Goal: Information Seeking & Learning: Learn about a topic

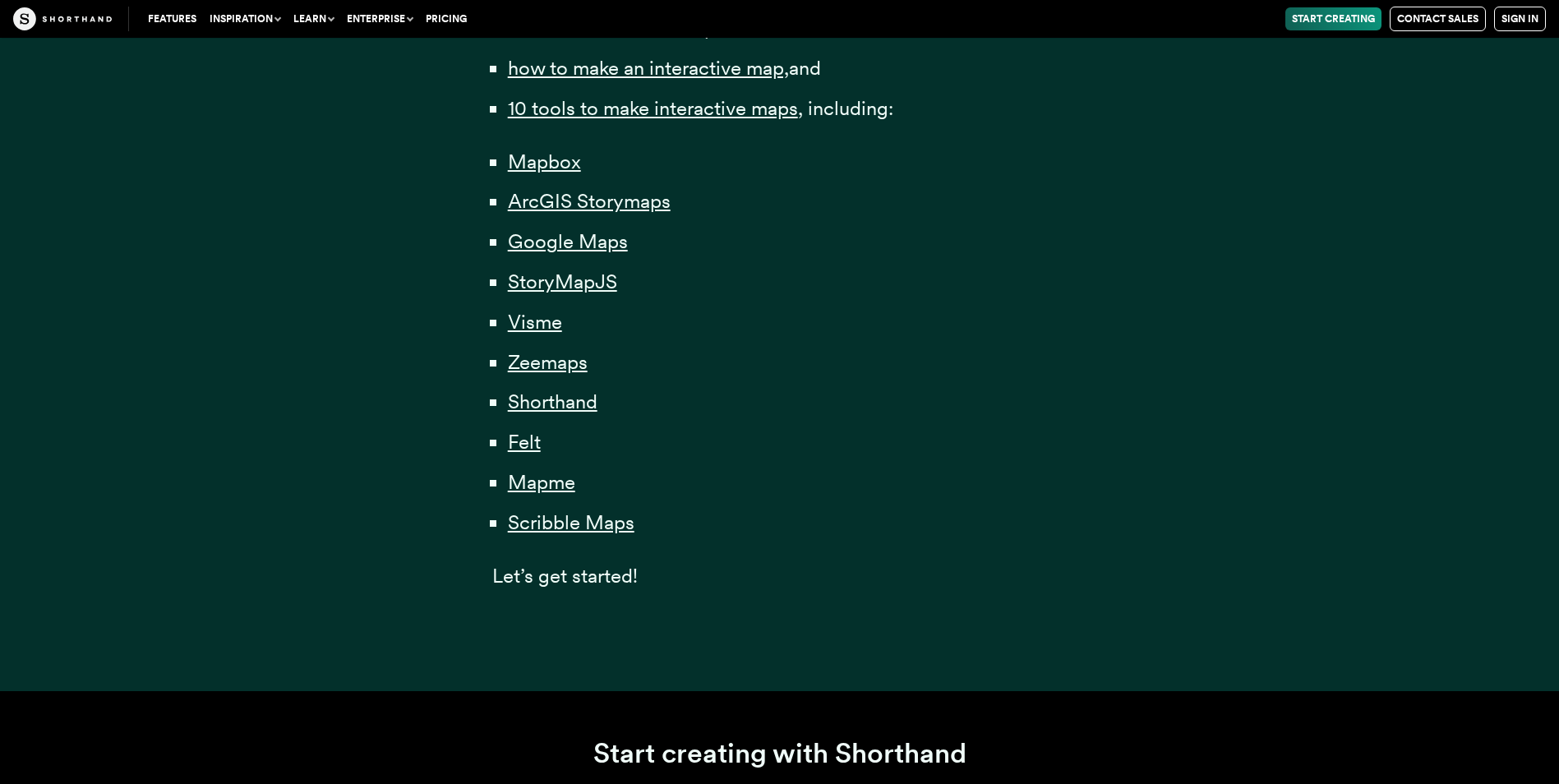
scroll to position [1150, 0]
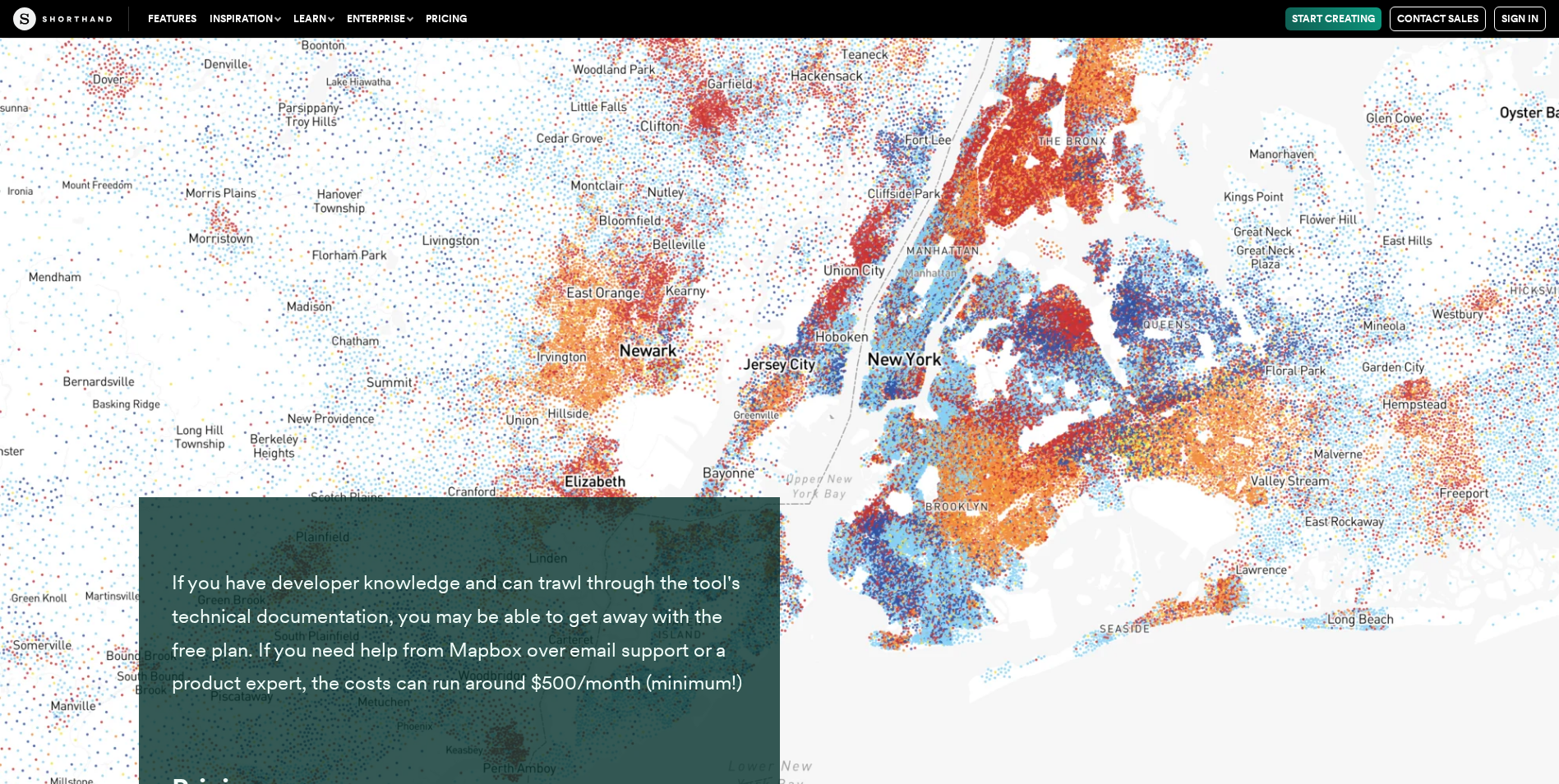
scroll to position [9330, 0]
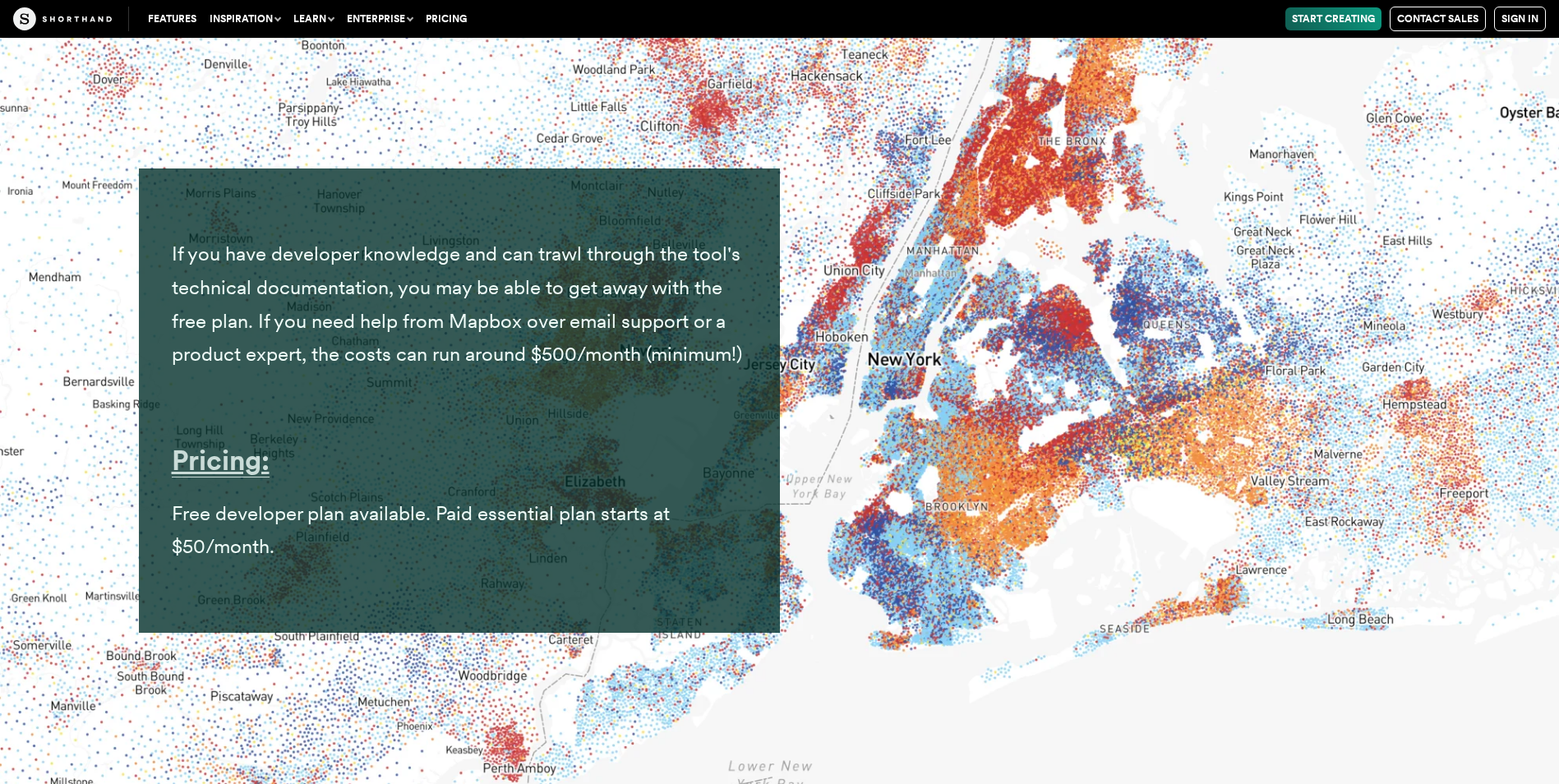
click at [239, 476] on strong "Pricing:" at bounding box center [221, 460] width 98 height 33
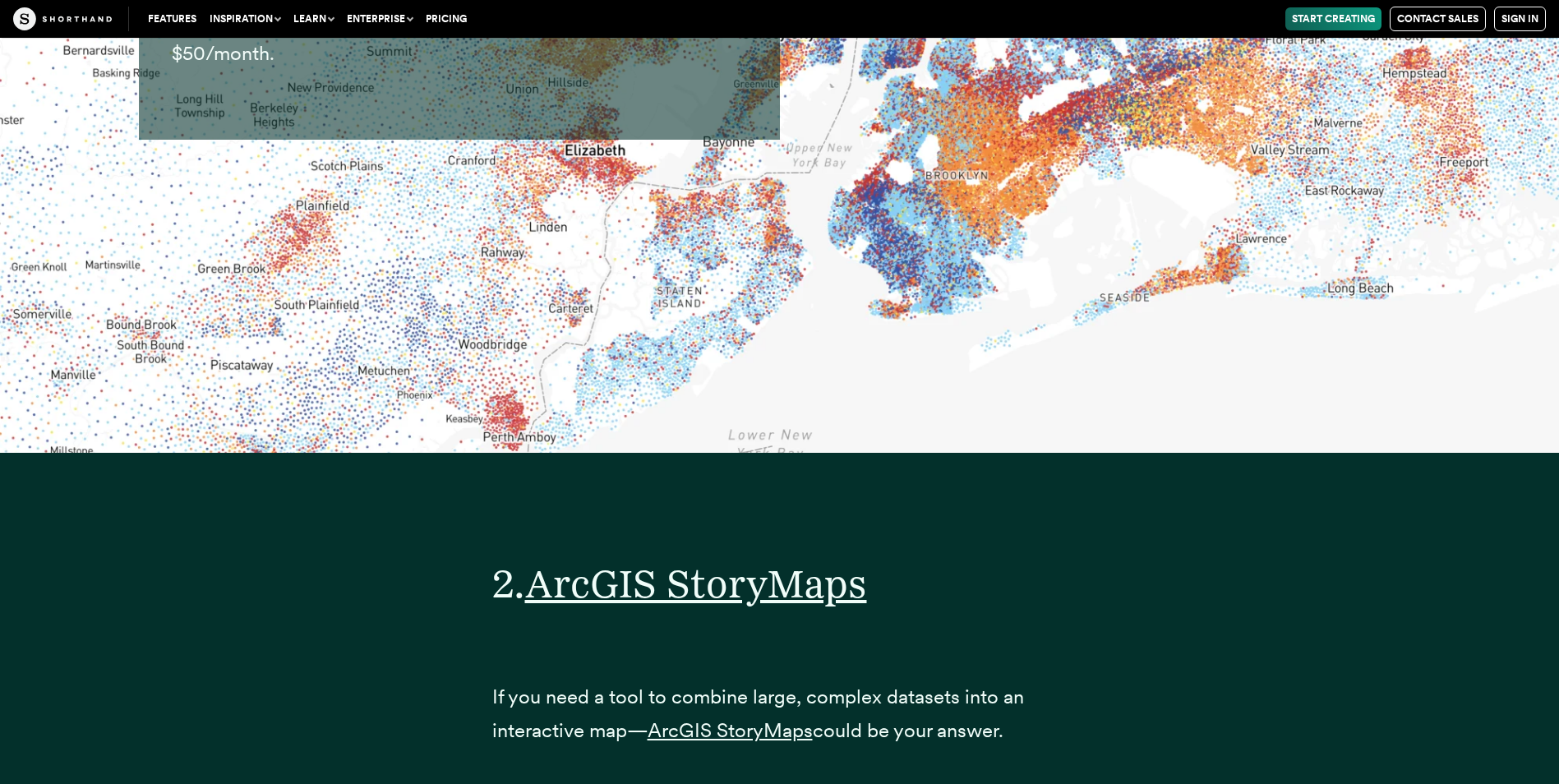
scroll to position [10152, 0]
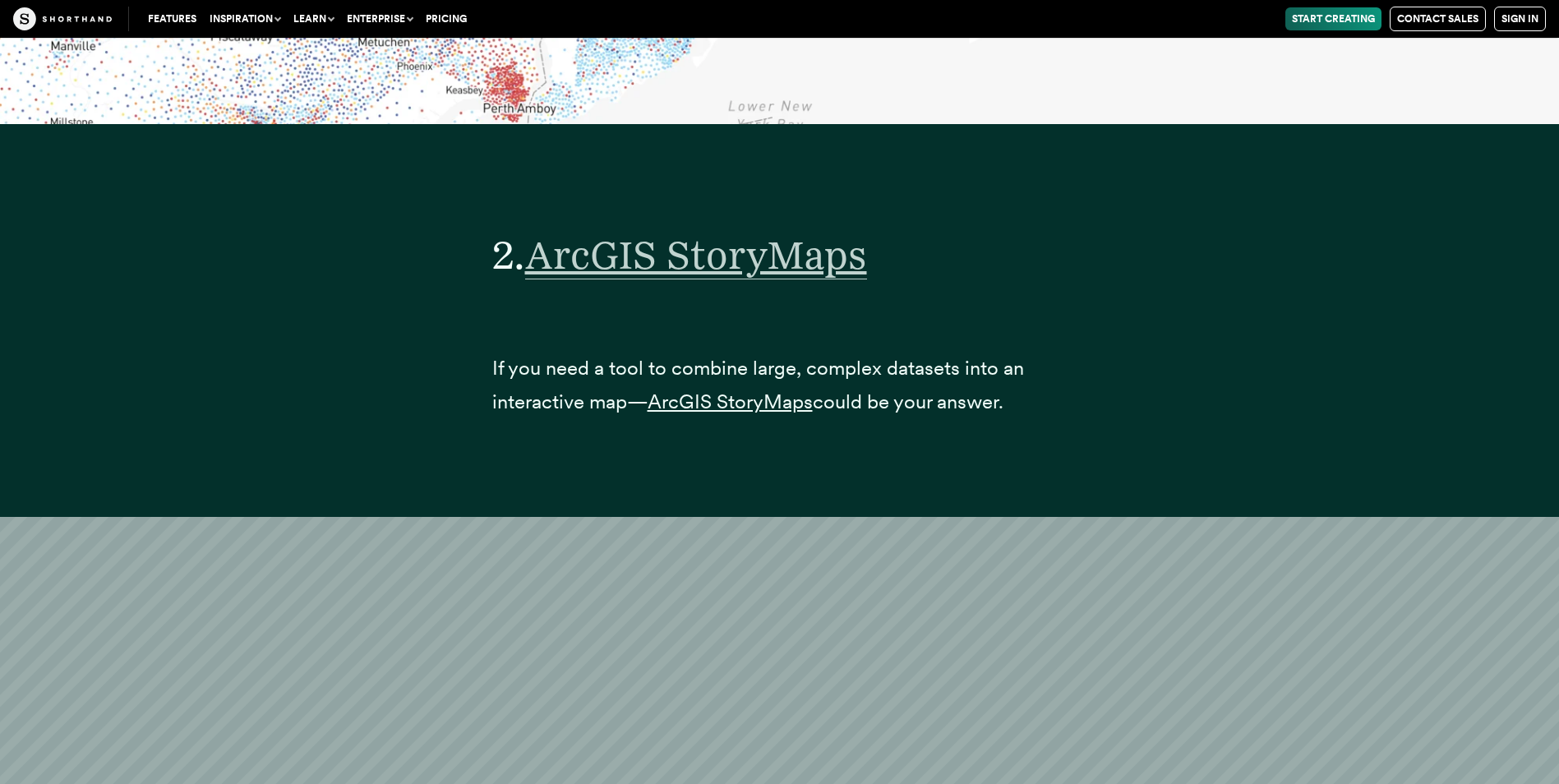
click at [691, 280] on span "ArcGIS StoryMaps" at bounding box center [696, 255] width 342 height 49
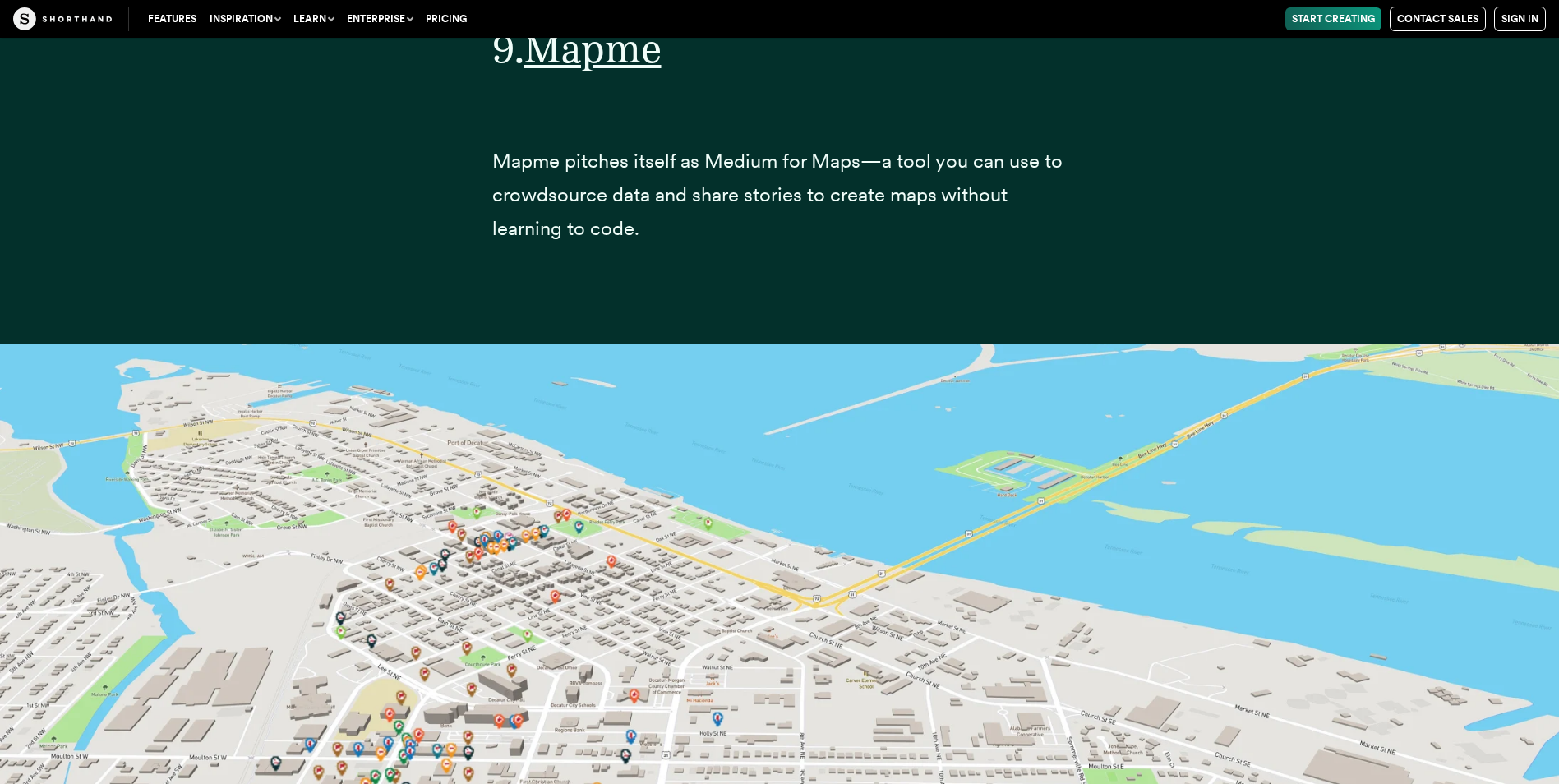
scroll to position [37523, 0]
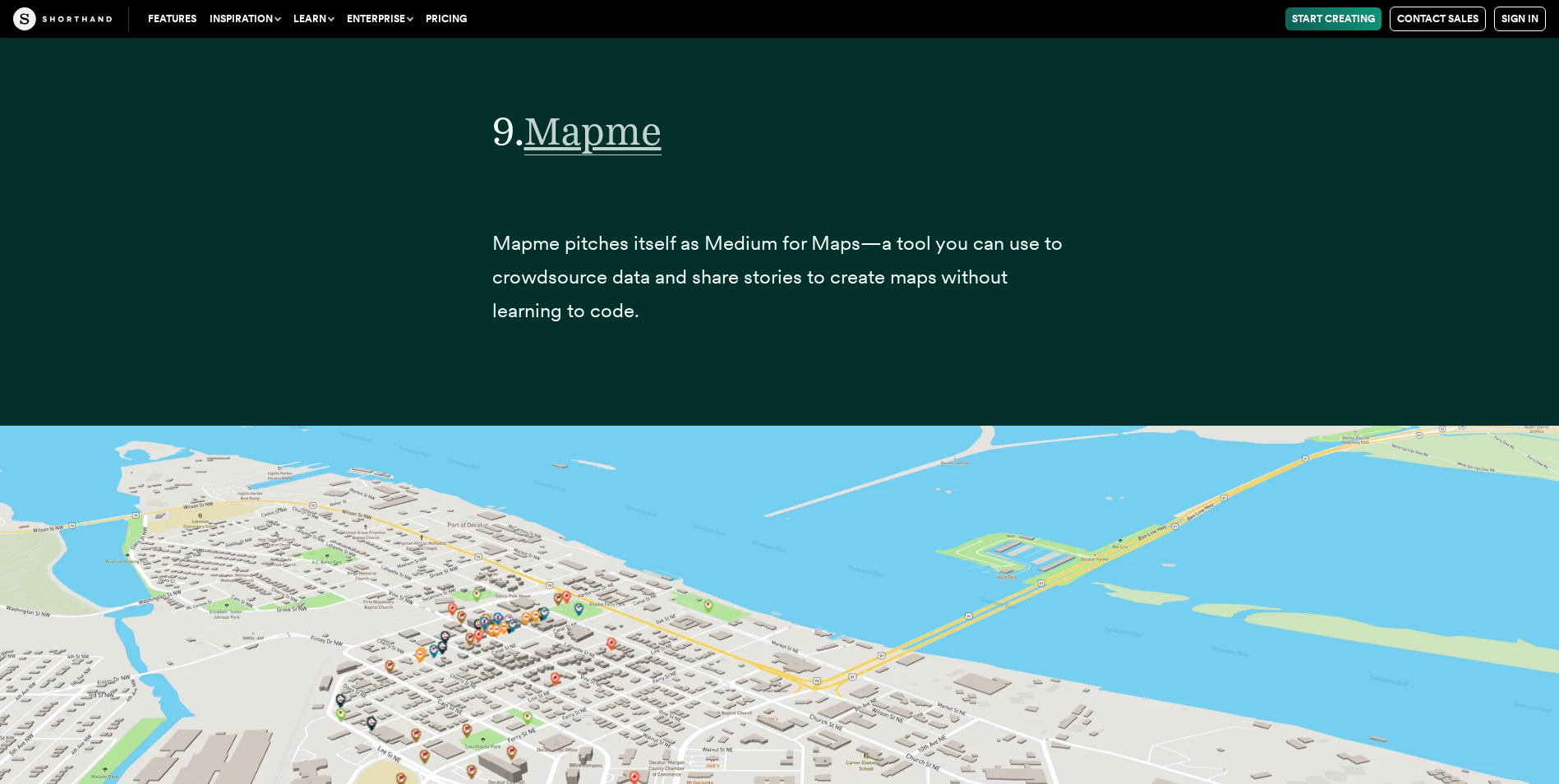
click at [620, 121] on span "Mapme" at bounding box center [593, 131] width 137 height 49
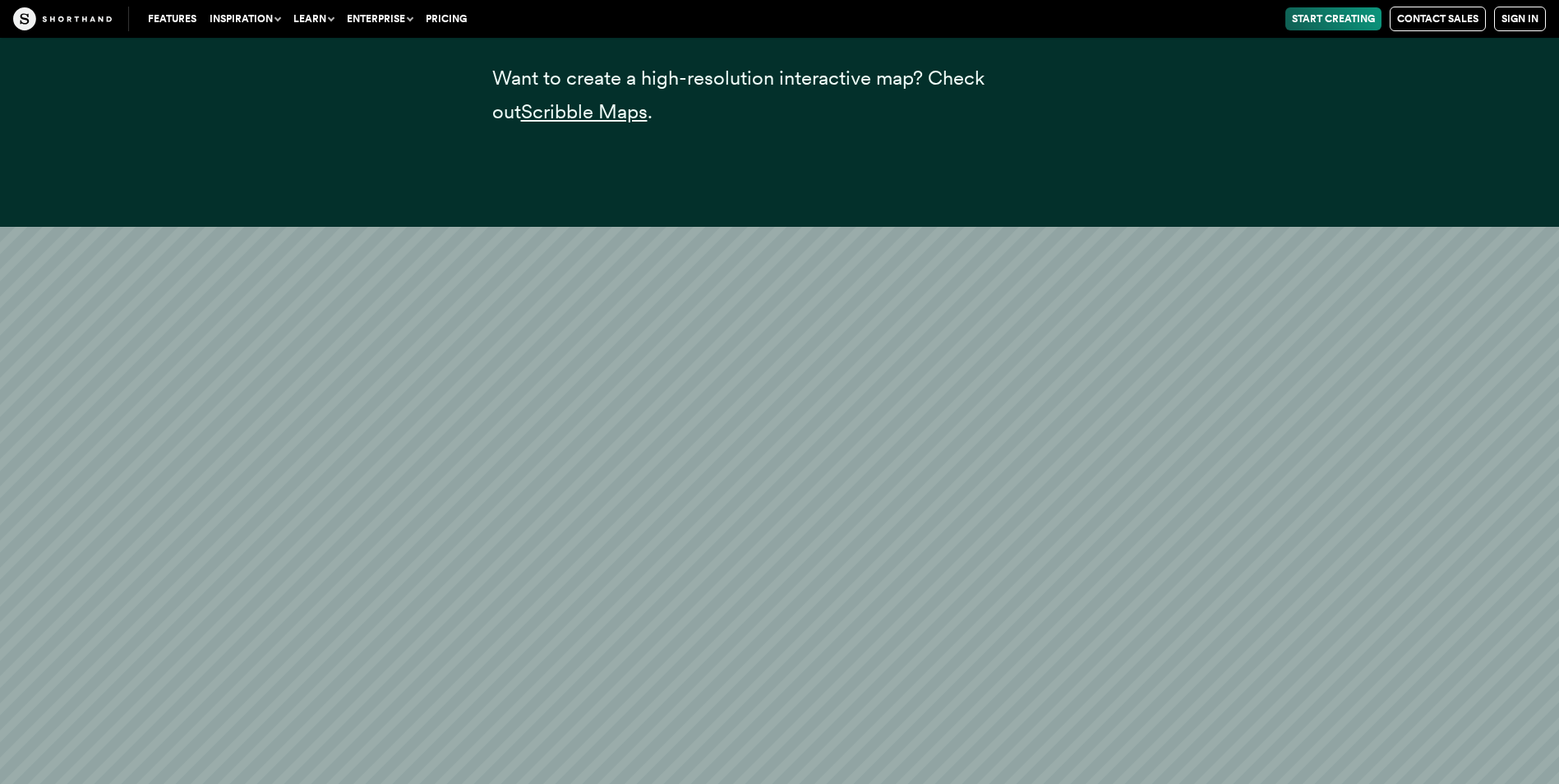
scroll to position [41138, 0]
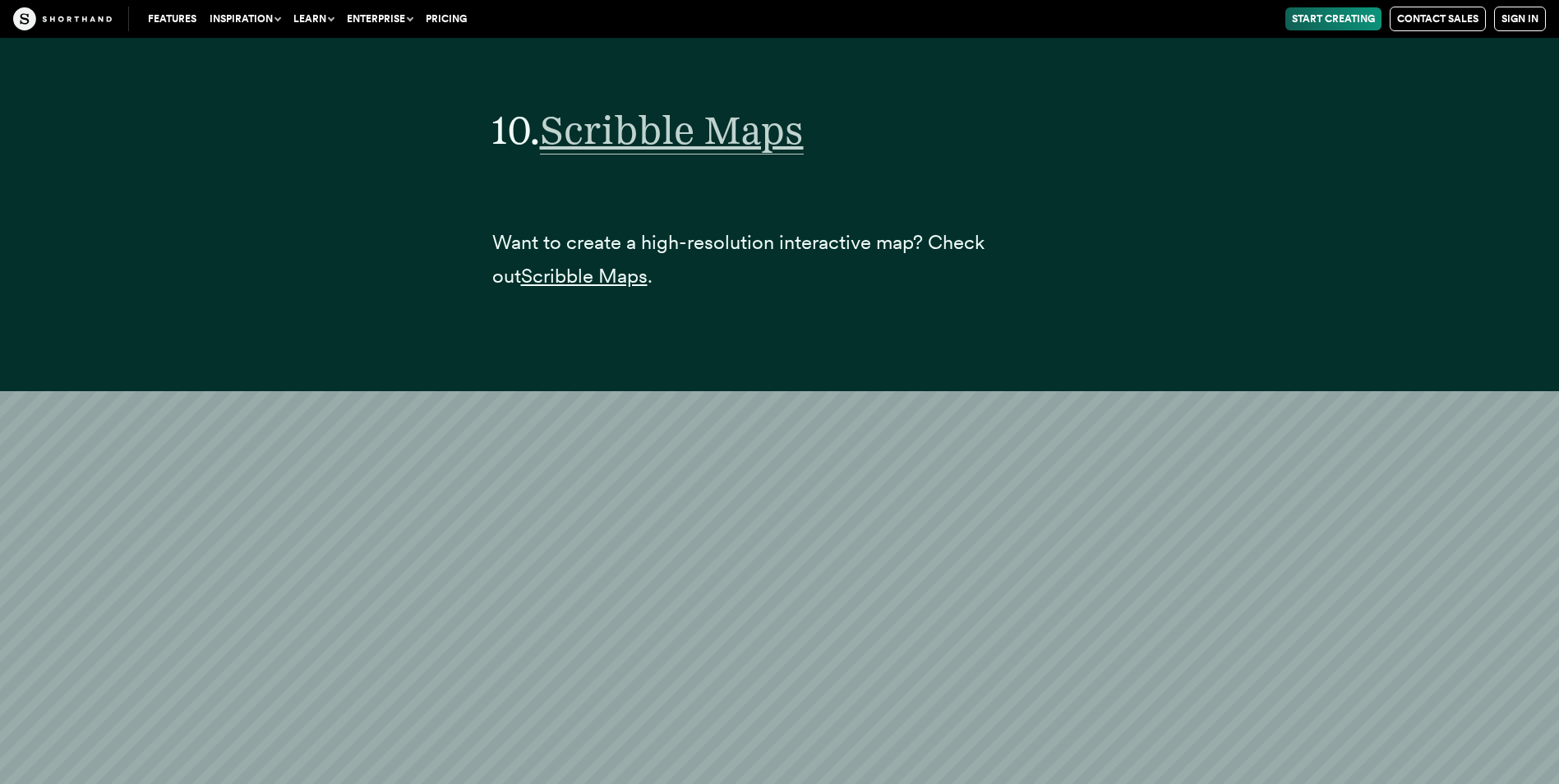
click at [701, 135] on span "Scribble Maps" at bounding box center [672, 130] width 264 height 49
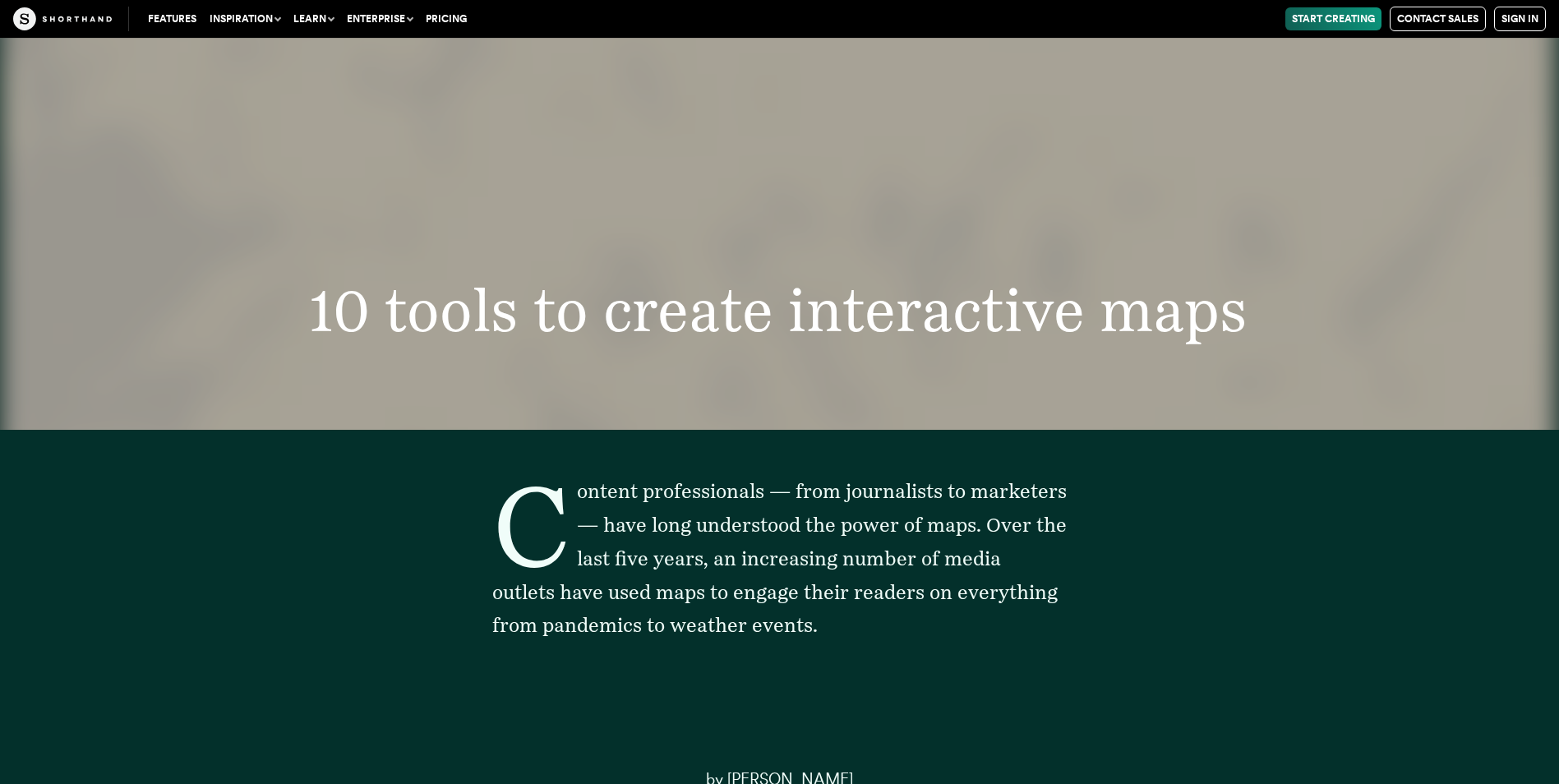
scroll to position [23341, 0]
